Goal: Task Accomplishment & Management: Use online tool/utility

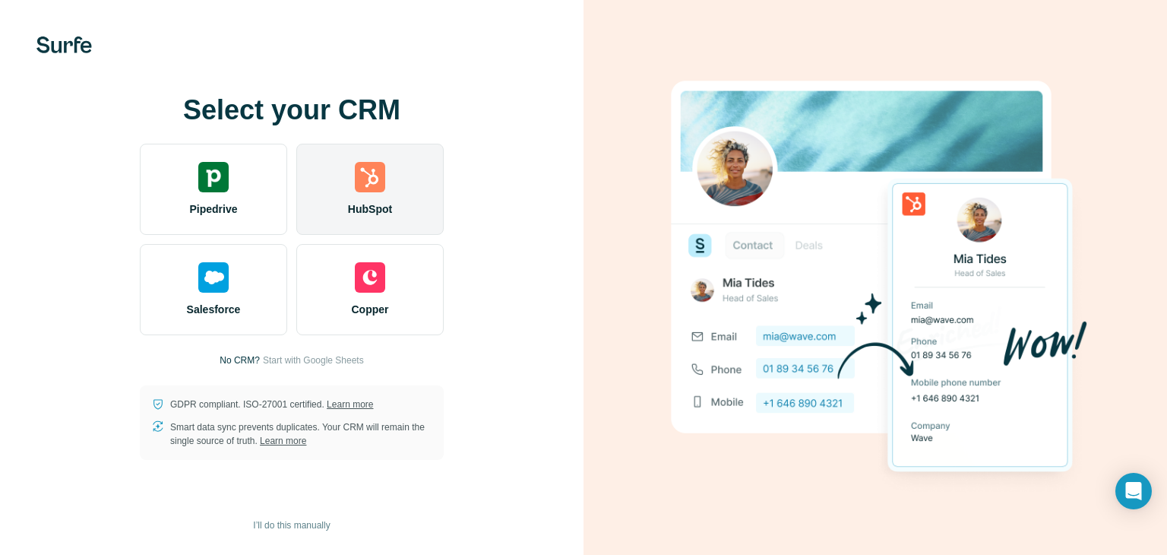
click at [371, 192] on div "HubSpot" at bounding box center [369, 189] width 147 height 91
